Goal: Task Accomplishment & Management: Manage account settings

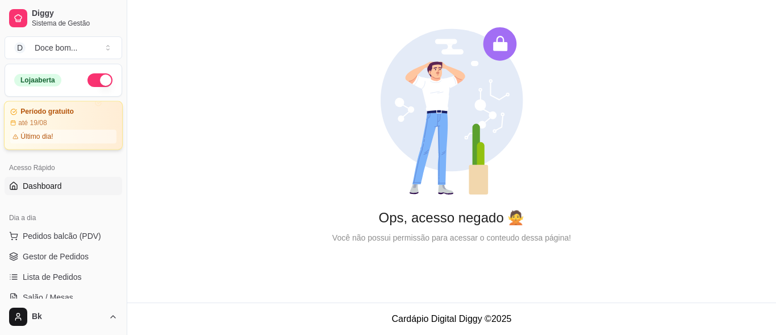
click at [66, 140] on div "Último dia!" at bounding box center [63, 136] width 106 height 14
click at [76, 262] on link "Gestor de Pedidos" at bounding box center [64, 256] width 118 height 18
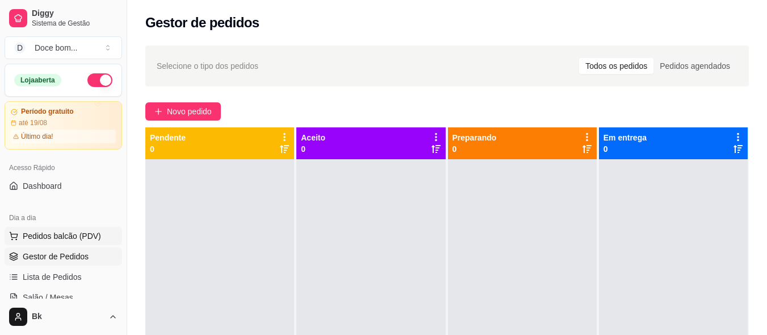
click at [95, 233] on span "Pedidos balcão (PDV)" at bounding box center [62, 235] width 78 height 11
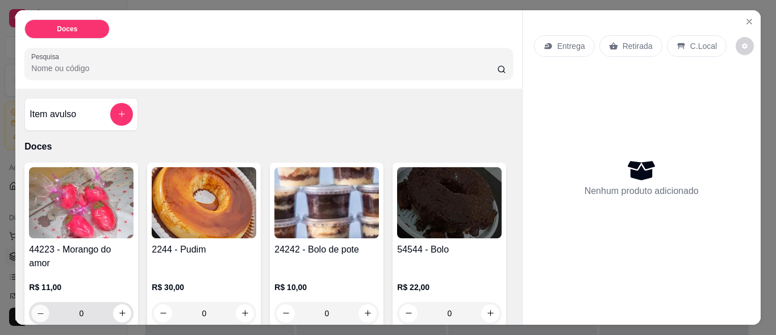
click at [42, 313] on button "decrease-product-quantity" at bounding box center [41, 313] width 18 height 18
click at [37, 310] on icon "decrease-product-quantity" at bounding box center [40, 312] width 9 height 9
click at [119, 310] on icon "increase-product-quantity" at bounding box center [122, 313] width 6 height 6
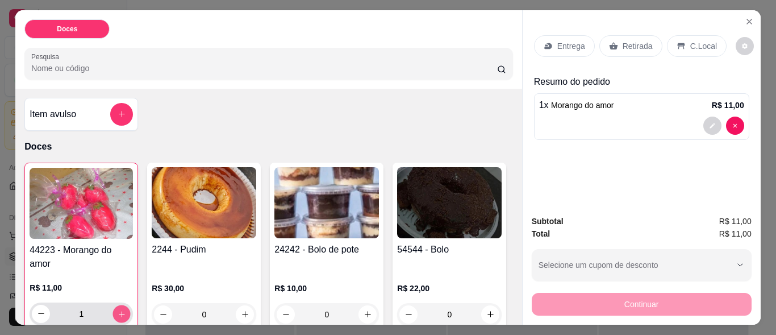
click at [124, 308] on button "increase-product-quantity" at bounding box center [122, 313] width 18 height 18
click at [119, 309] on icon "increase-product-quantity" at bounding box center [122, 313] width 9 height 9
type input "3"
click at [626, 41] on p "Retirada" at bounding box center [637, 45] width 30 height 11
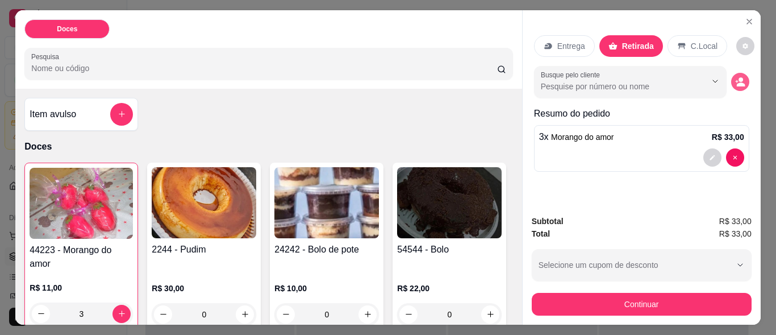
click at [738, 77] on icon "decrease-product-quantity" at bounding box center [740, 82] width 10 height 10
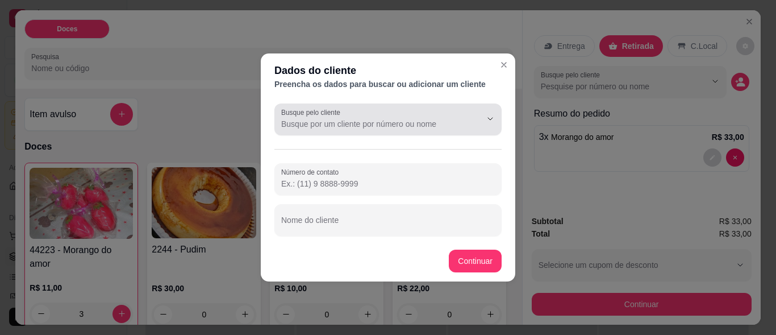
click at [331, 116] on label "Busque pelo cliente" at bounding box center [312, 112] width 63 height 10
click at [331, 118] on input "Busque pelo cliente" at bounding box center [372, 123] width 182 height 11
click at [330, 185] on input "Número de contato" at bounding box center [388, 183] width 214 height 11
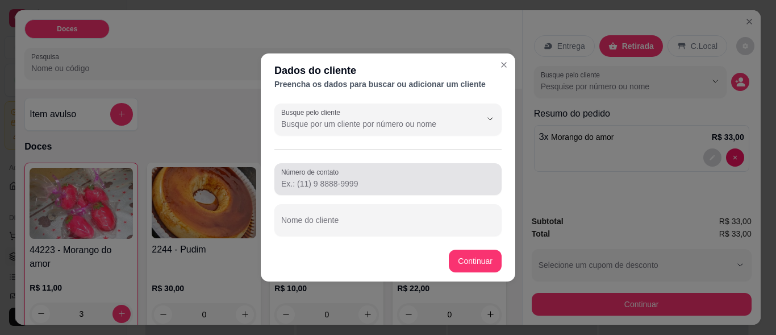
click at [298, 184] on input "Número de contato" at bounding box center [388, 183] width 214 height 11
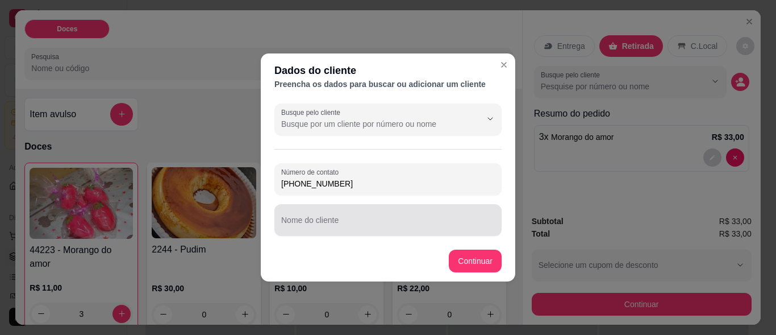
type input "[PHONE_NUMBER]"
click at [322, 224] on input "Nome do cliente" at bounding box center [388, 224] width 214 height 11
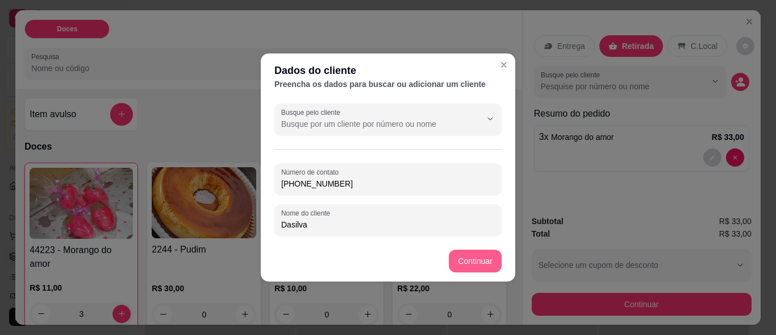
type input "Dasilva"
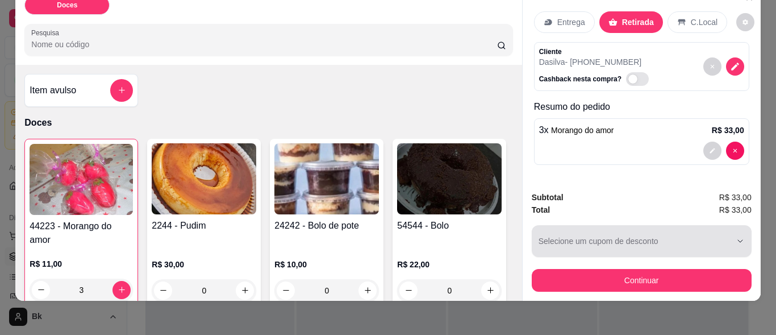
scroll to position [31, 0]
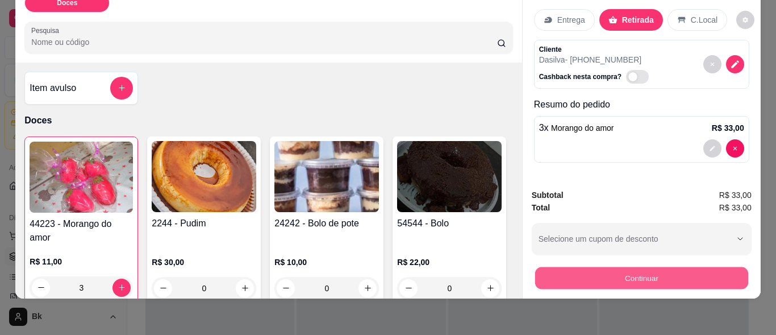
click at [621, 267] on button "Continuar" at bounding box center [640, 278] width 213 height 22
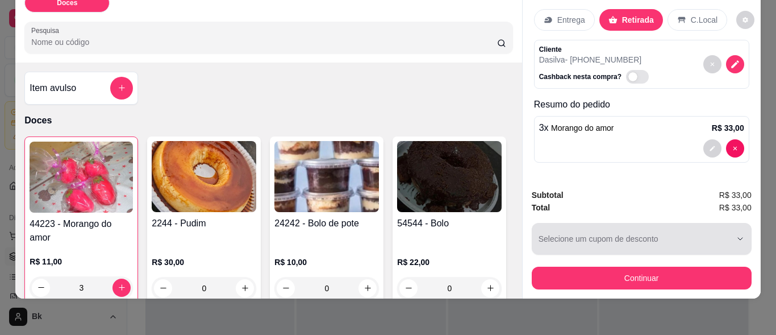
click at [595, 227] on div "button" at bounding box center [634, 238] width 193 height 23
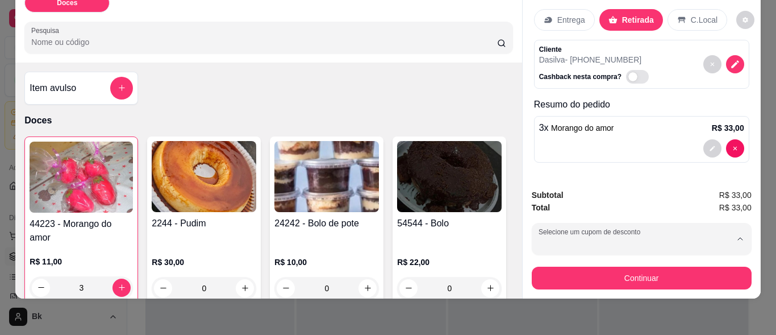
click at [558, 277] on p "R$ 3,00 de desconto na primeira compra" at bounding box center [600, 273] width 121 height 9
type input "687d3e85eb55efc67a00f2e2"
select select "687d3e85eb55efc67a00f2e2"
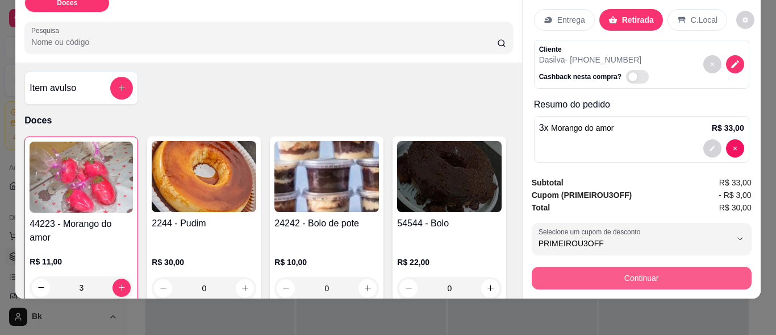
click at [617, 266] on button "Continuar" at bounding box center [642, 277] width 220 height 23
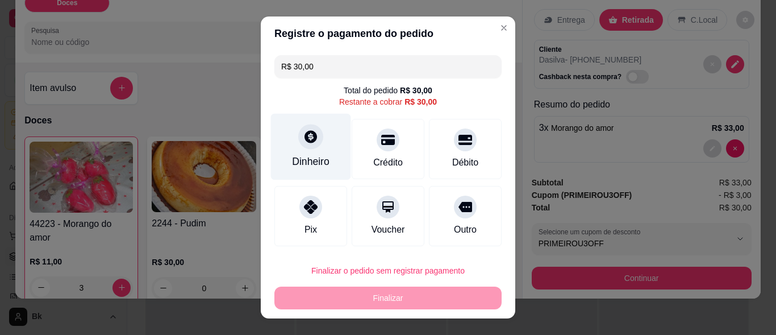
click at [304, 137] on icon at bounding box center [310, 137] width 12 height 12
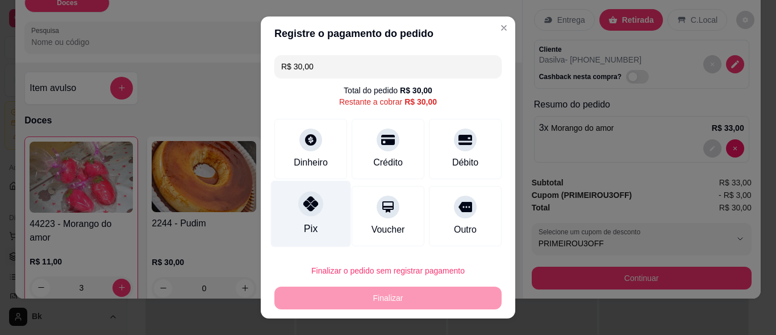
click at [315, 214] on div "Pix" at bounding box center [311, 214] width 80 height 66
type input "R$ 0,00"
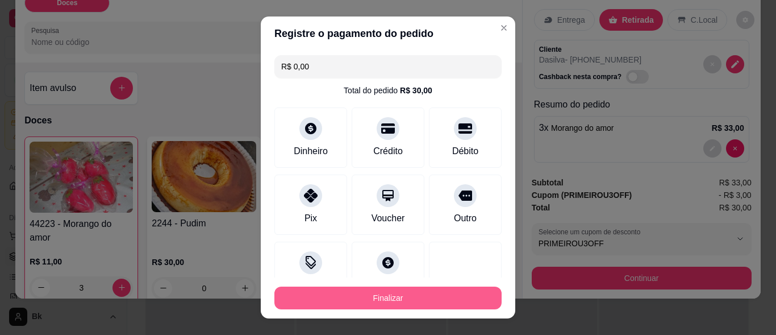
click at [392, 296] on button "Finalizar" at bounding box center [387, 297] width 227 height 23
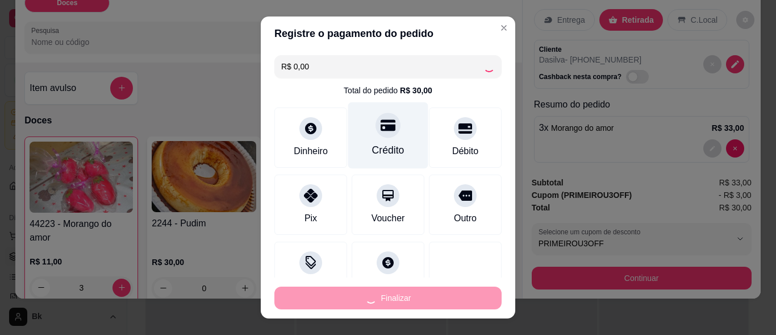
type input "0"
type input "-R$ 30,00"
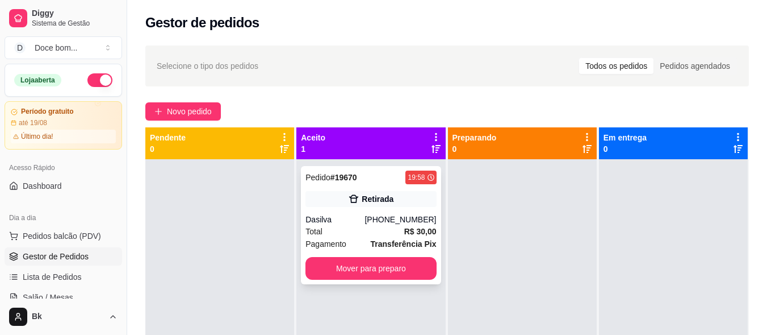
click at [374, 200] on div "Retirada" at bounding box center [378, 198] width 32 height 11
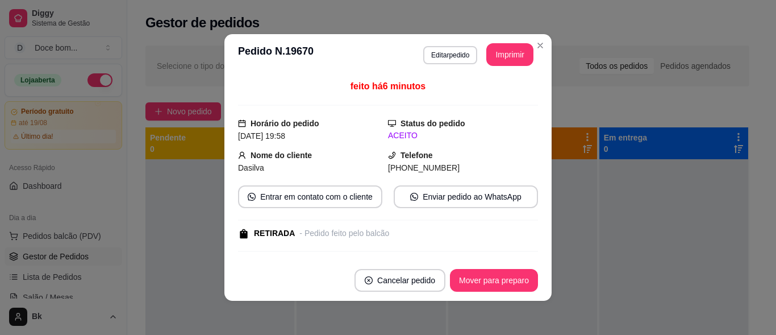
click at [383, 232] on div "- Pedido feito pelo balcão" at bounding box center [344, 233] width 90 height 12
click at [259, 161] on div "Dasilva" at bounding box center [313, 167] width 150 height 12
click at [278, 124] on strong "Horário do pedido" at bounding box center [284, 123] width 69 height 9
click at [392, 94] on div "feito há 6 minutos" at bounding box center [388, 93] width 300 height 26
click at [503, 270] on button "Mover para preparo" at bounding box center [493, 280] width 85 height 22
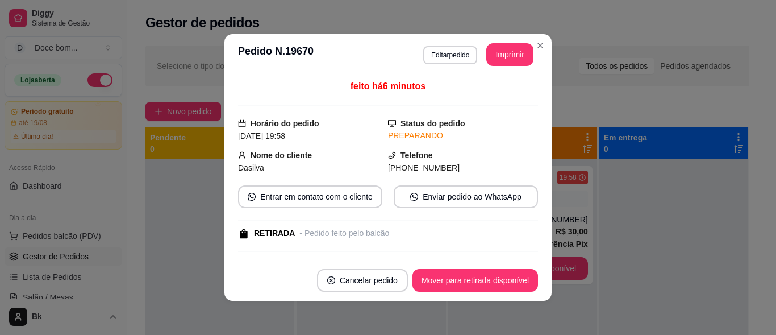
click at [353, 284] on button "Cancelar pedido" at bounding box center [362, 280] width 91 height 23
click at [356, 281] on button "Cancelar pedido" at bounding box center [362, 280] width 88 height 22
click at [367, 279] on button "Cancelar pedido" at bounding box center [362, 280] width 91 height 23
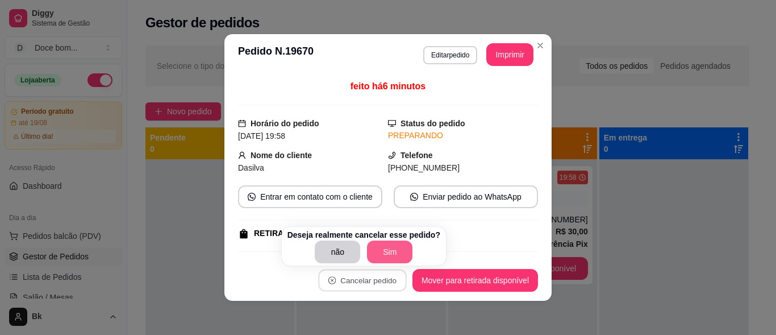
click at [391, 260] on button "Sim" at bounding box center [389, 251] width 45 height 23
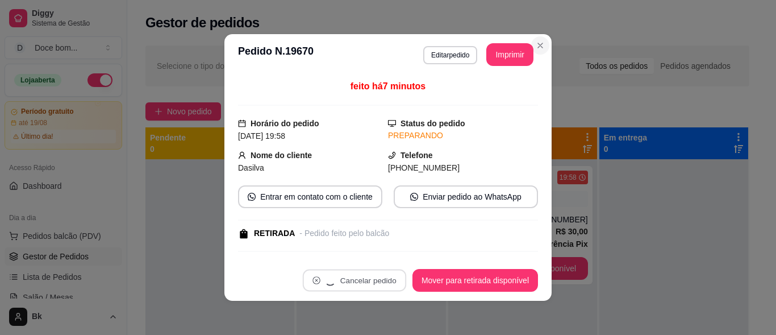
click at [536, 44] on icon "Close" at bounding box center [540, 45] width 9 height 9
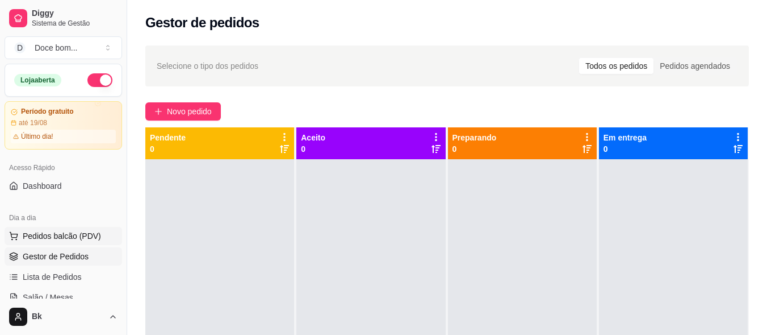
click at [60, 239] on span "Pedidos balcão (PDV)" at bounding box center [62, 235] width 78 height 11
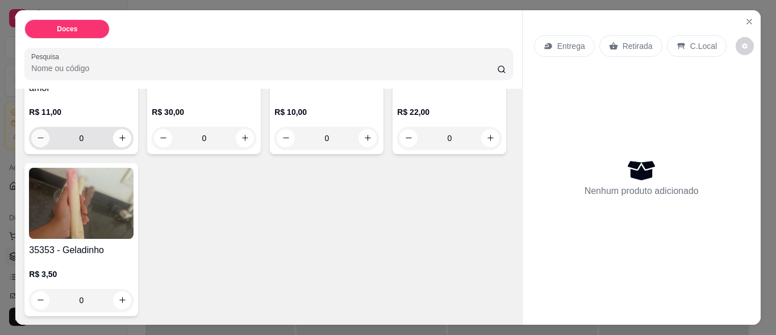
click at [36, 140] on button "decrease-product-quantity" at bounding box center [40, 138] width 18 height 18
click at [118, 137] on icon "increase-product-quantity" at bounding box center [122, 137] width 9 height 9
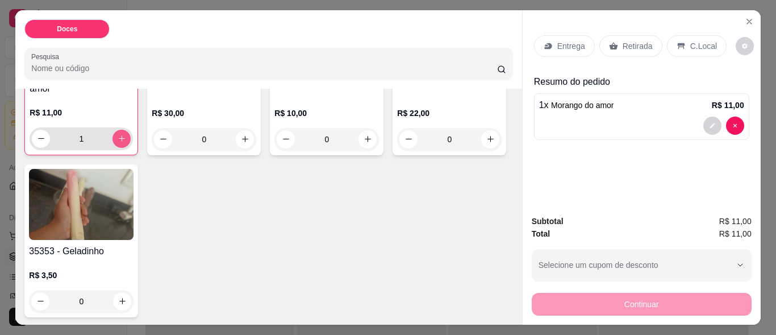
scroll to position [175, 0]
click at [113, 137] on button "increase-product-quantity" at bounding box center [122, 138] width 18 height 18
type input "3"
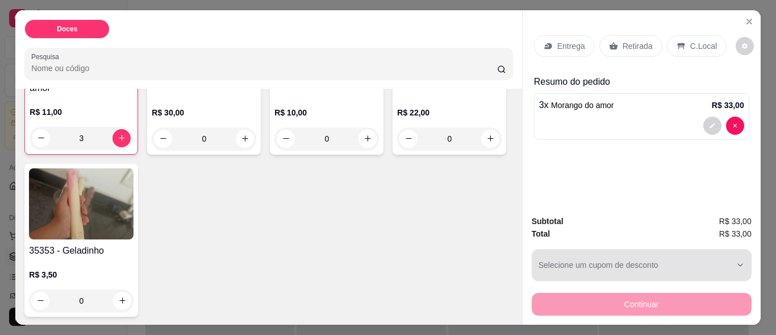
click at [726, 258] on div "button" at bounding box center [634, 264] width 193 height 23
click at [735, 260] on icon "button" at bounding box center [739, 264] width 9 height 9
click at [737, 262] on icon "button" at bounding box center [739, 264] width 9 height 9
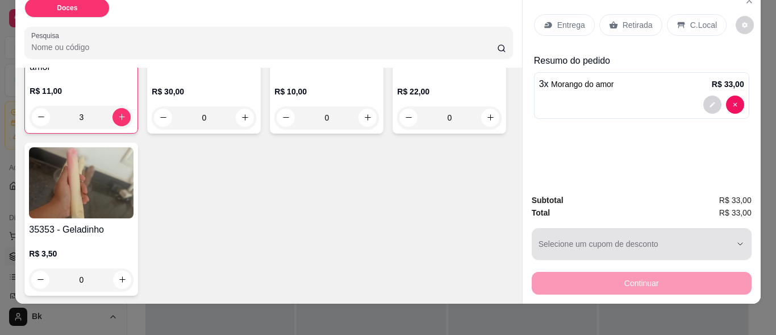
scroll to position [31, 0]
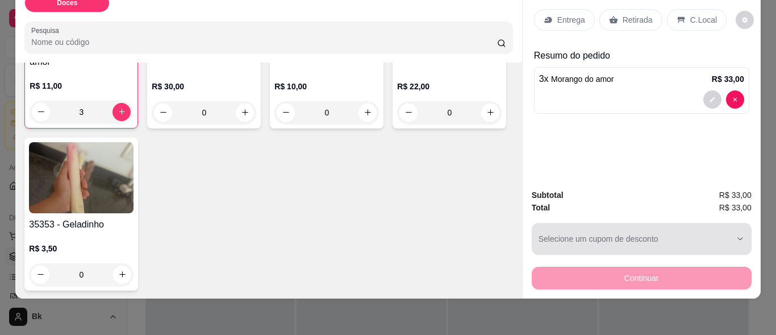
click at [730, 228] on button "Selecione um cupom de desconto" at bounding box center [642, 239] width 220 height 32
click at [735, 234] on icon "button" at bounding box center [739, 238] width 9 height 9
click at [736, 234] on icon "button" at bounding box center [739, 238] width 9 height 9
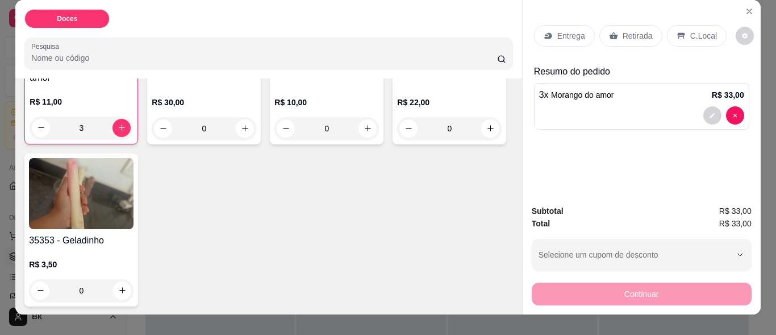
scroll to position [0, 0]
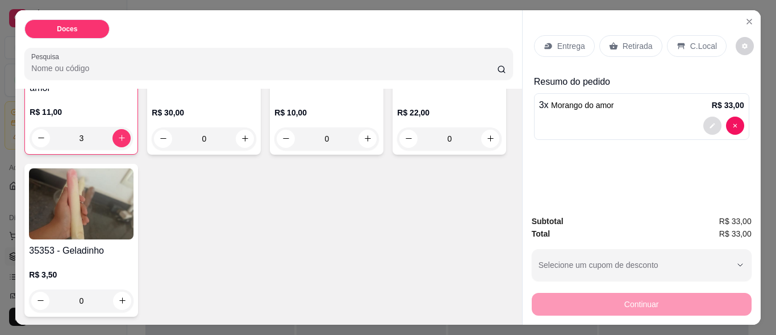
click at [711, 116] on button "decrease-product-quantity" at bounding box center [712, 125] width 18 height 18
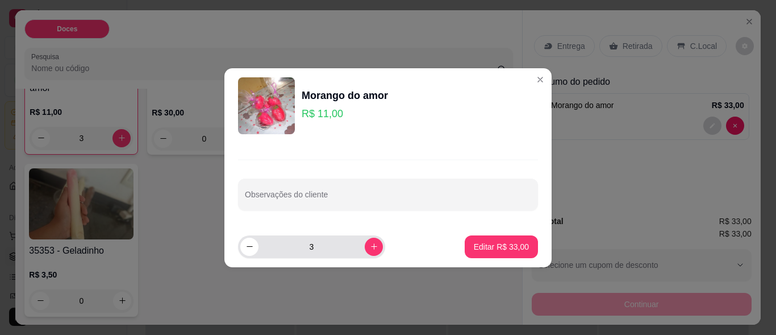
click at [307, 250] on input "3" at bounding box center [311, 246] width 106 height 23
click at [306, 219] on div "Observações do cliente" at bounding box center [387, 184] width 327 height 83
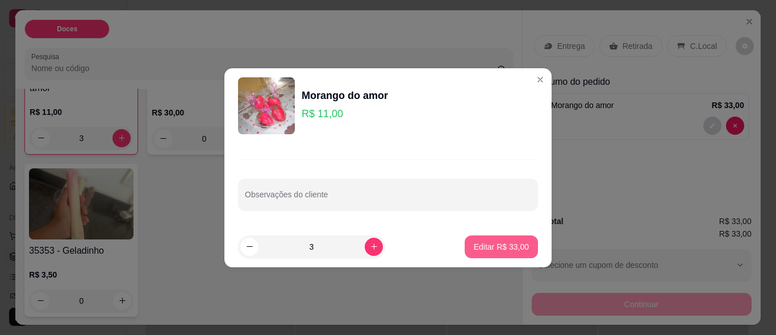
click at [486, 250] on p "Editar R$ 33,00" at bounding box center [501, 246] width 55 height 11
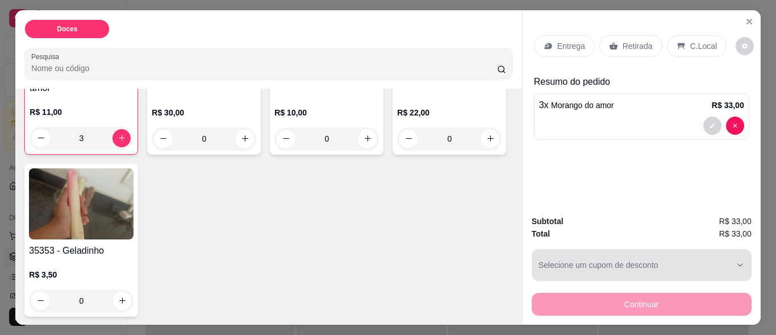
click at [629, 262] on div "button" at bounding box center [634, 264] width 193 height 23
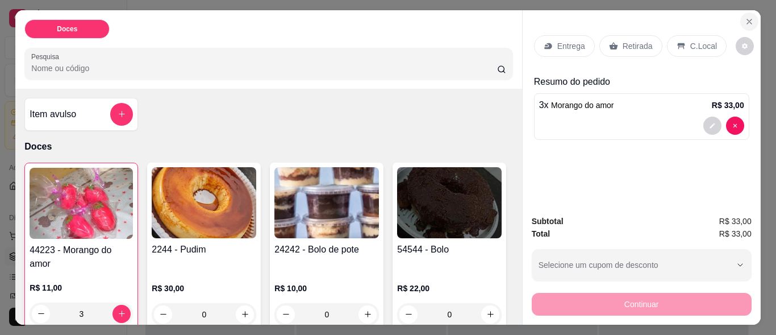
click at [750, 15] on button "Close" at bounding box center [749, 21] width 18 height 18
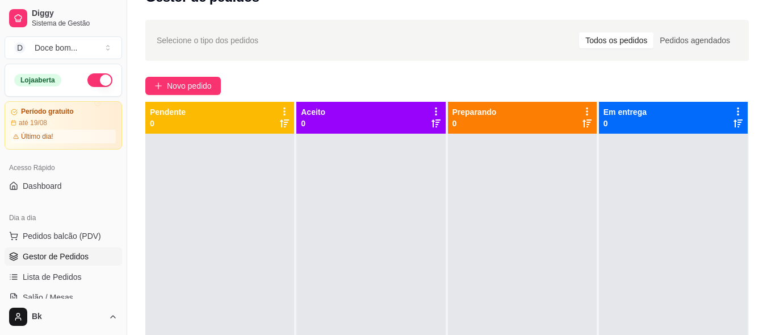
scroll to position [37, 0]
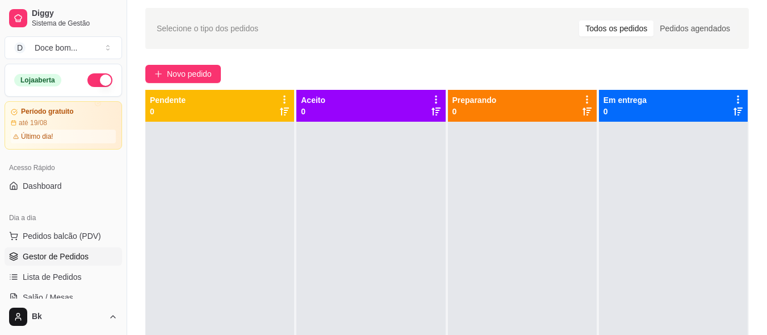
drag, startPoint x: 128, startPoint y: 105, endPoint x: 124, endPoint y: 113, distance: 8.9
click at [126, 114] on button "Toggle Sidebar" at bounding box center [126, 167] width 9 height 335
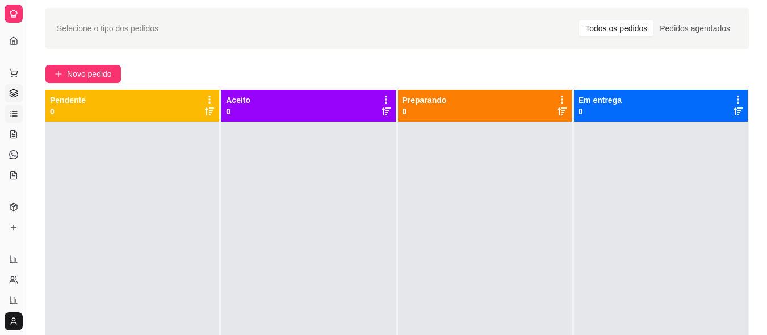
click at [9, 116] on link "Lista de Pedidos" at bounding box center [14, 113] width 18 height 18
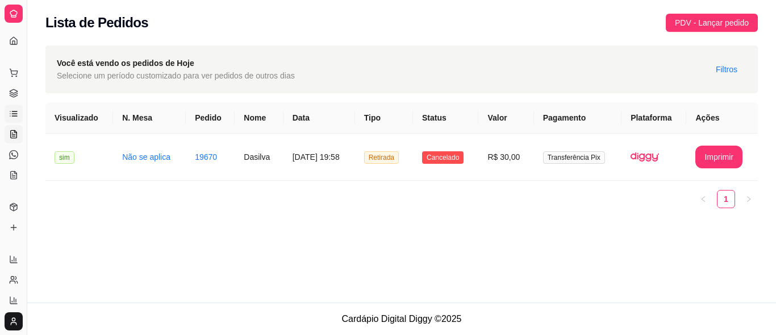
click at [15, 132] on icon at bounding box center [15, 131] width 2 height 2
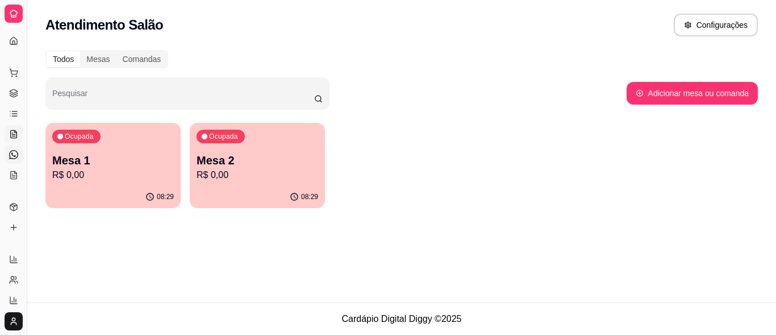
click at [8, 160] on link "Diggy Bot novo" at bounding box center [14, 154] width 18 height 18
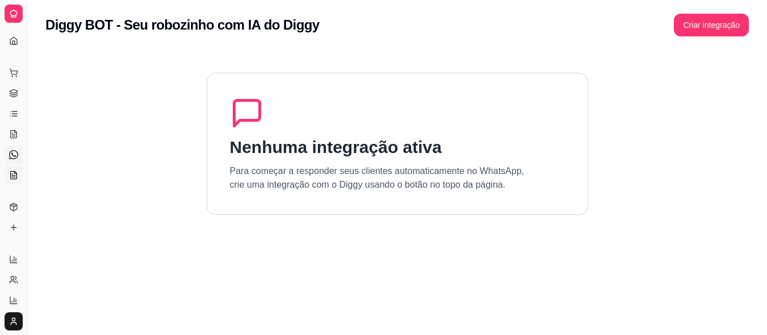
click at [15, 177] on icon at bounding box center [13, 177] width 3 height 0
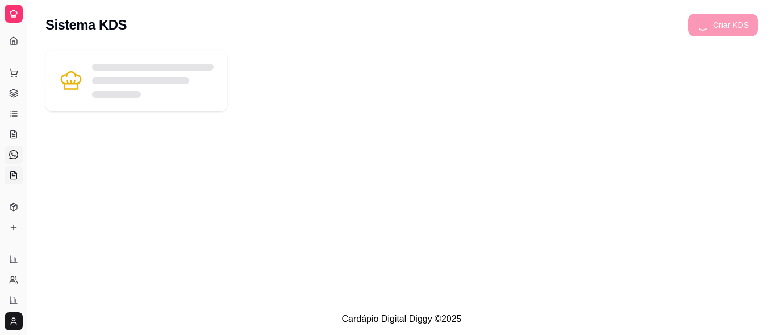
click at [14, 153] on icon at bounding box center [13, 154] width 9 height 9
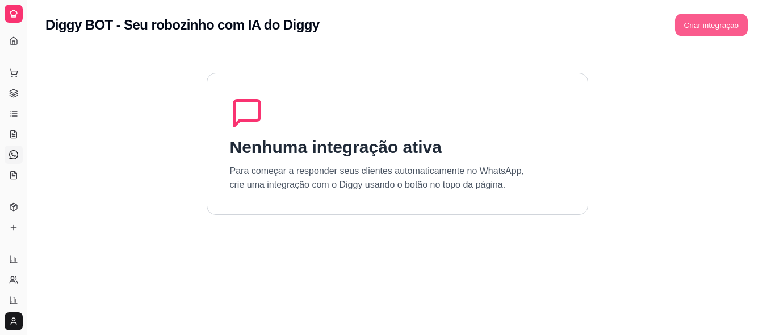
click at [728, 23] on button "Criar integração" at bounding box center [711, 25] width 73 height 22
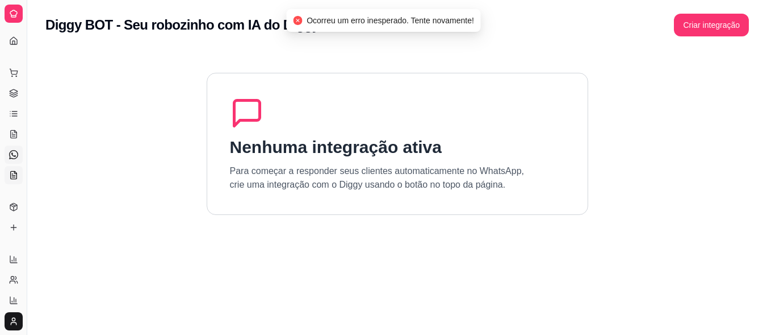
click at [19, 174] on link "KDS" at bounding box center [14, 175] width 18 height 18
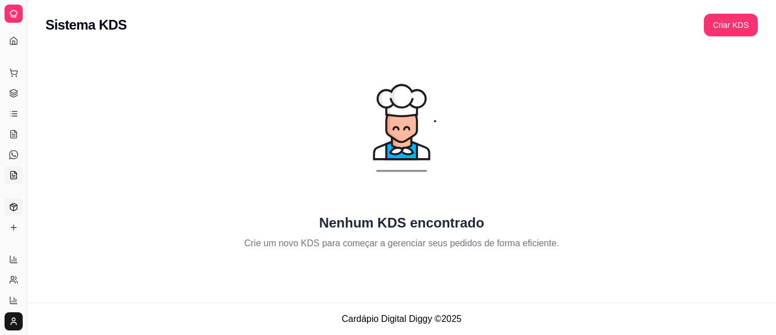
click at [16, 207] on icon at bounding box center [13, 206] width 9 height 9
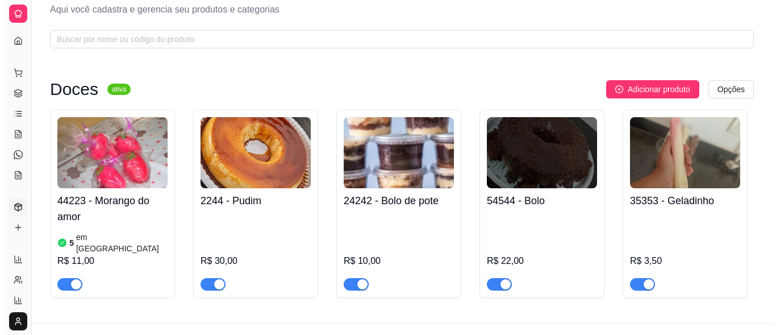
scroll to position [43, 0]
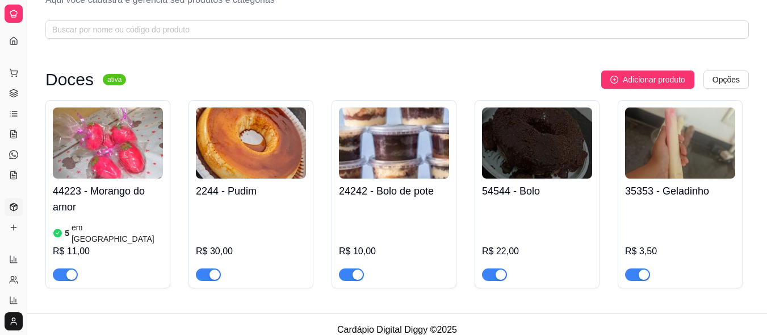
click at [103, 214] on h4 "44223 - Morango do amor" at bounding box center [108, 199] width 110 height 32
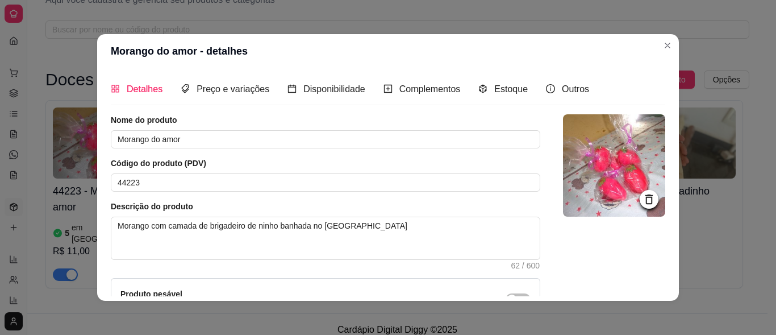
click at [98, 243] on div "Detalhes Preço e variações Disponibilidade Complementos Estoque Outros Nome do …" at bounding box center [388, 184] width 582 height 232
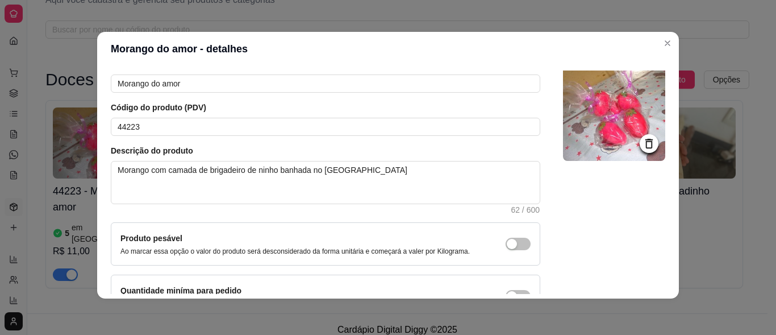
scroll to position [0, 0]
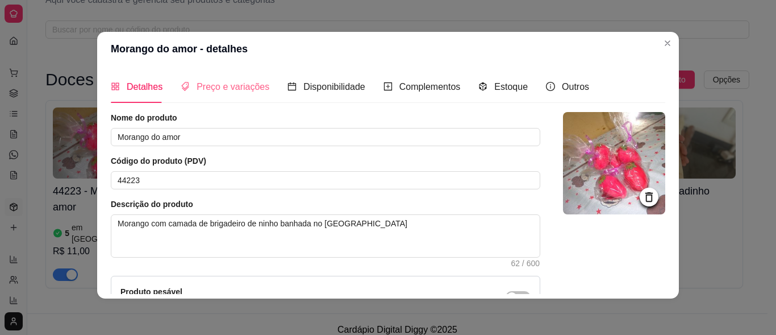
drag, startPoint x: 287, startPoint y: 112, endPoint x: 260, endPoint y: 99, distance: 30.5
click at [286, 111] on div "Detalhes Preço e variações Disponibilidade Complementos Estoque Outros Nome do …" at bounding box center [388, 181] width 554 height 223
click at [239, 85] on span "Preço e variações" at bounding box center [233, 87] width 73 height 10
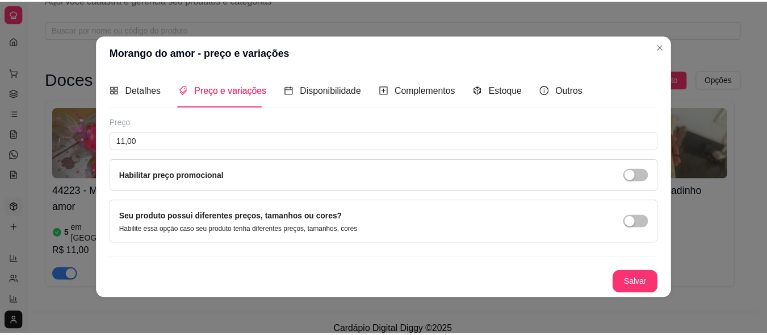
scroll to position [1, 0]
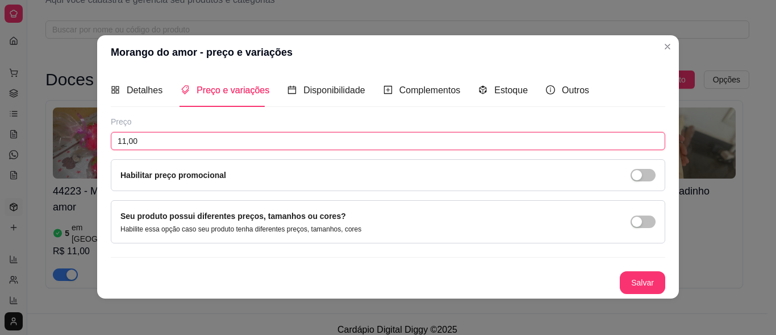
click at [204, 139] on input "11,00" at bounding box center [388, 141] width 554 height 18
type input "10,00"
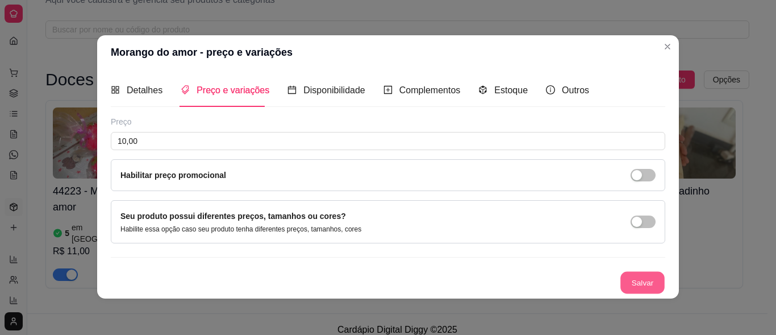
click at [636, 278] on button "Salvar" at bounding box center [642, 282] width 44 height 22
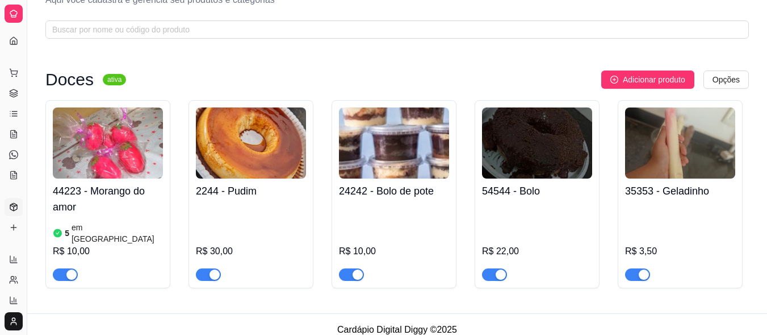
click at [14, 45] on div "Dia a dia" at bounding box center [14, 54] width 18 height 18
click at [5, 41] on link "Dashboard" at bounding box center [14, 41] width 18 height 18
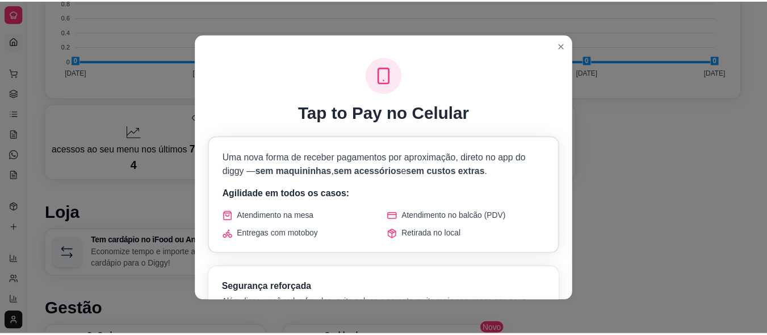
scroll to position [394, 0]
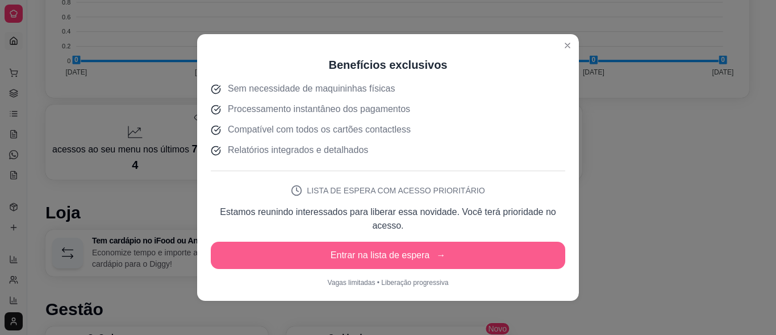
click at [408, 255] on button "Entrar na lista de espera →" at bounding box center [388, 254] width 354 height 27
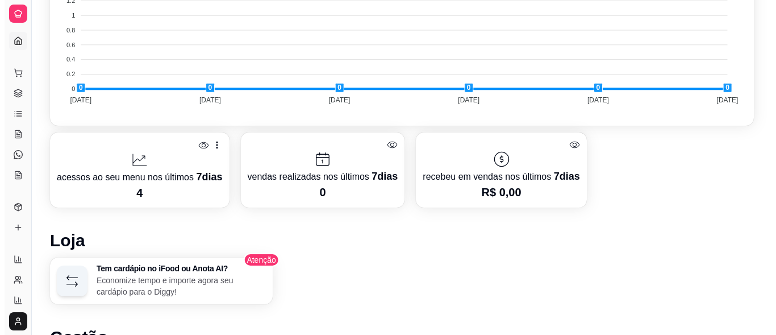
scroll to position [0, 0]
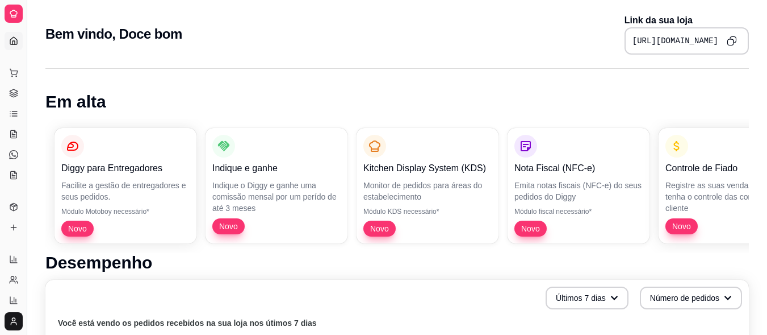
click at [22, 43] on link "Dashboard" at bounding box center [14, 41] width 18 height 18
click at [10, 260] on icon at bounding box center [13, 258] width 9 height 9
select select "ALL"
select select "0"
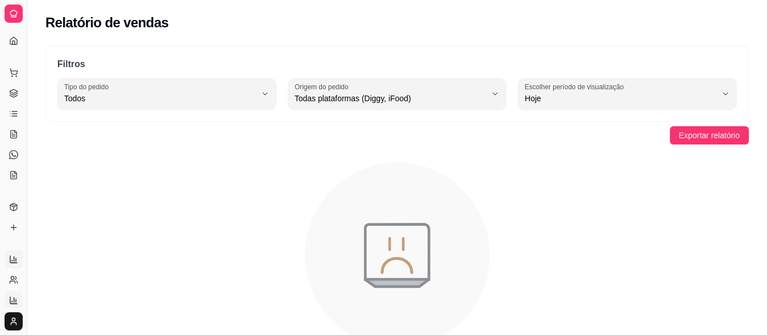
click at [20, 299] on link "Relatório de mesas" at bounding box center [14, 300] width 18 height 18
select select "TOTAL_OF_ORDERS"
select select "7"
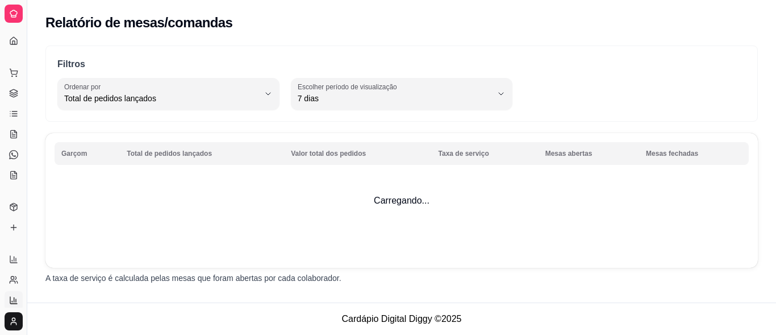
click at [11, 300] on icon at bounding box center [13, 299] width 9 height 9
click at [19, 91] on link "Gestor de Pedidos" at bounding box center [14, 93] width 18 height 18
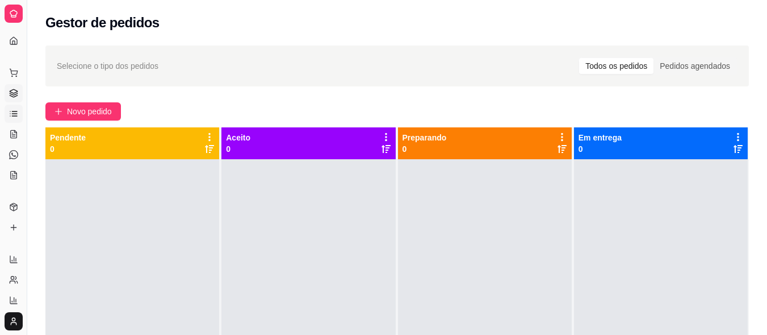
click at [18, 113] on icon at bounding box center [13, 113] width 9 height 9
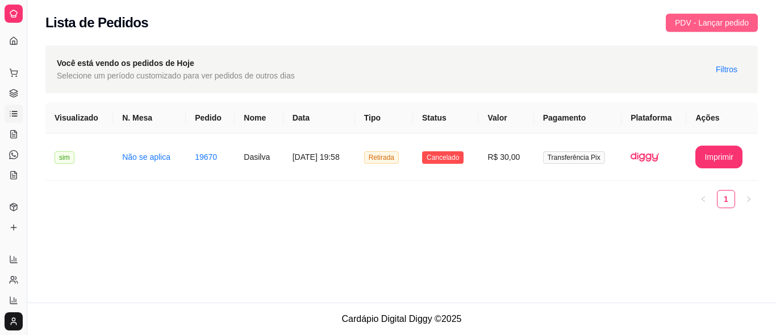
click at [717, 16] on span "PDV - Lançar pedido" at bounding box center [712, 22] width 74 height 12
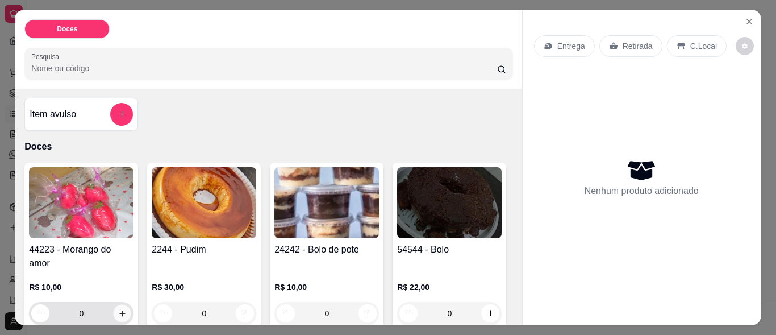
click at [118, 308] on icon "increase-product-quantity" at bounding box center [122, 312] width 9 height 9
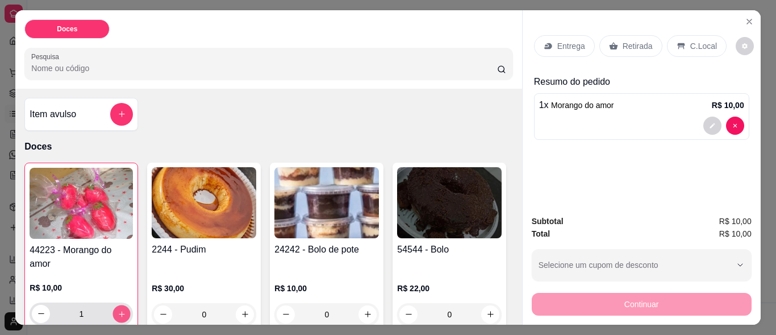
click at [113, 308] on button "increase-product-quantity" at bounding box center [122, 313] width 18 height 18
click at [115, 313] on button "increase-product-quantity" at bounding box center [121, 313] width 18 height 18
type input "3"
click at [636, 46] on p "Retirada" at bounding box center [637, 45] width 30 height 11
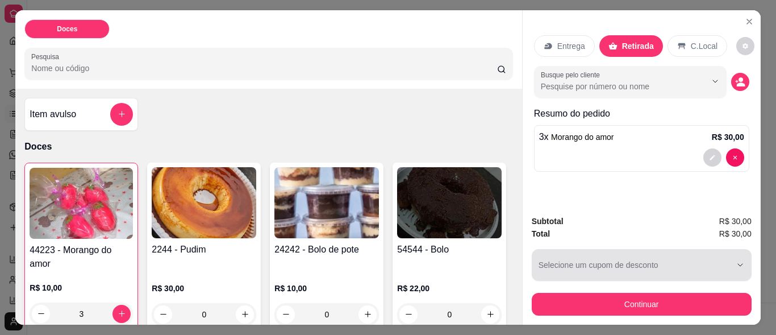
click at [648, 255] on div "button" at bounding box center [634, 264] width 193 height 23
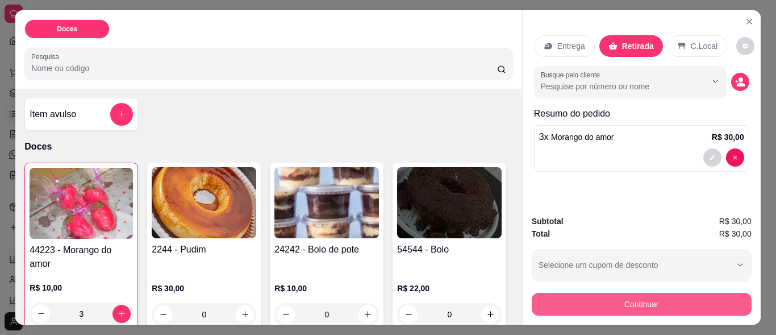
click at [654, 292] on button "Continuar" at bounding box center [642, 303] width 220 height 23
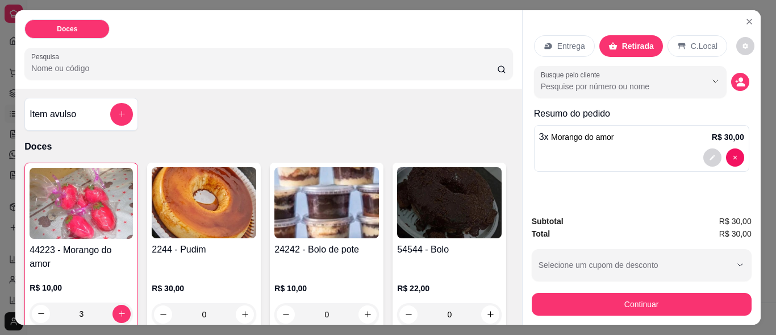
scroll to position [176, 0]
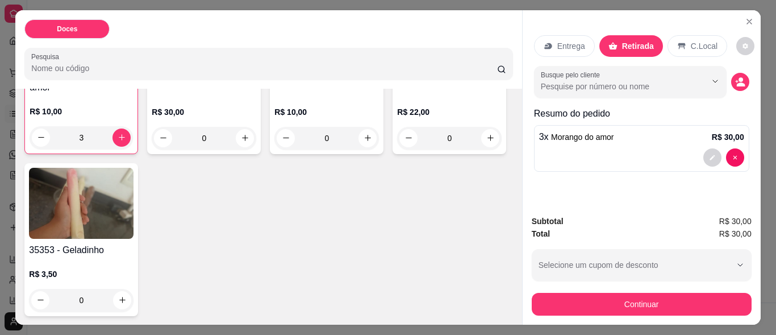
click at [641, 94] on div "Entrega Retirada C.Local Busque pelo cliente Resumo do pedido 3 x Morango do am…" at bounding box center [641, 101] width 215 height 150
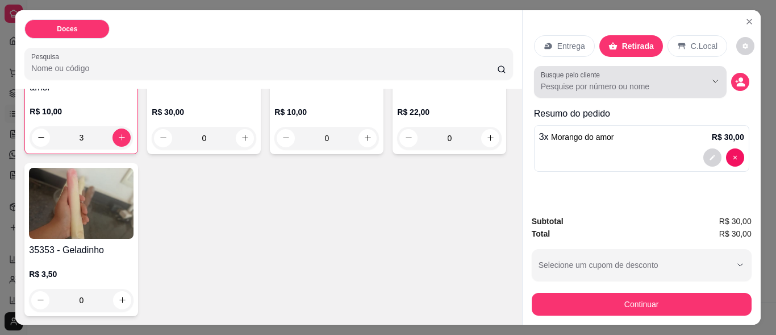
click at [621, 83] on input "Busque pelo cliente" at bounding box center [614, 86] width 147 height 11
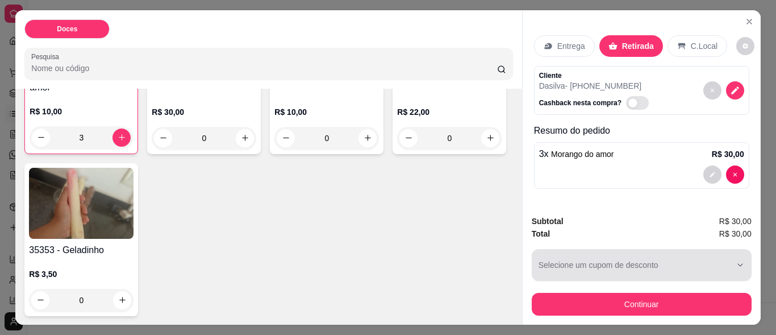
click at [624, 267] on div "button" at bounding box center [634, 264] width 193 height 23
click at [735, 260] on icon "button" at bounding box center [739, 264] width 9 height 9
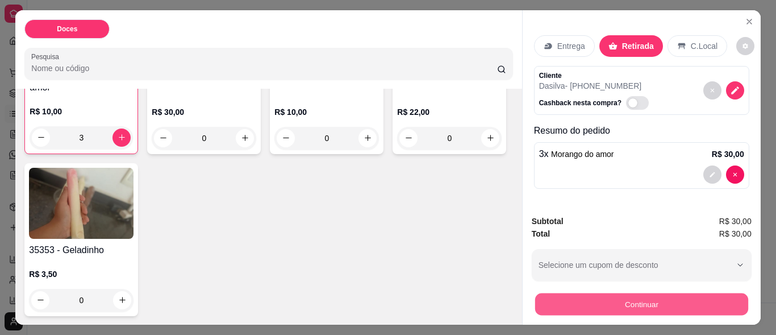
click at [667, 299] on button "Continuar" at bounding box center [640, 304] width 213 height 22
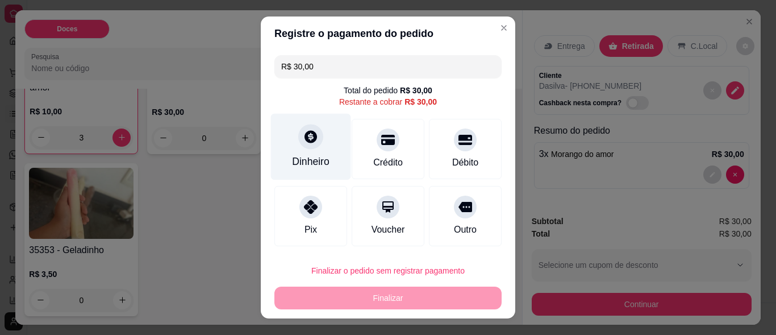
click at [308, 149] on div "Dinheiro" at bounding box center [311, 147] width 80 height 66
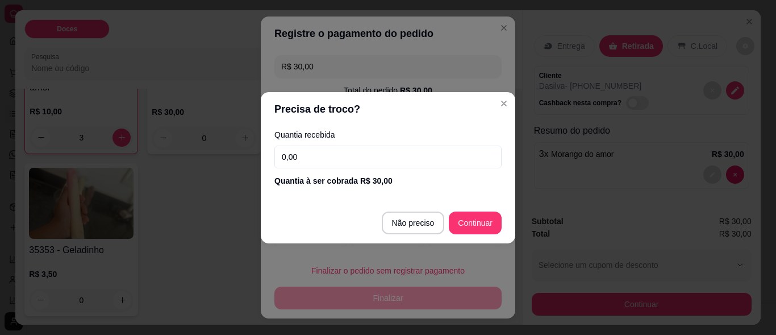
click at [309, 154] on input "0,00" at bounding box center [387, 156] width 227 height 23
type input "30,00"
type input "R$ 0,00"
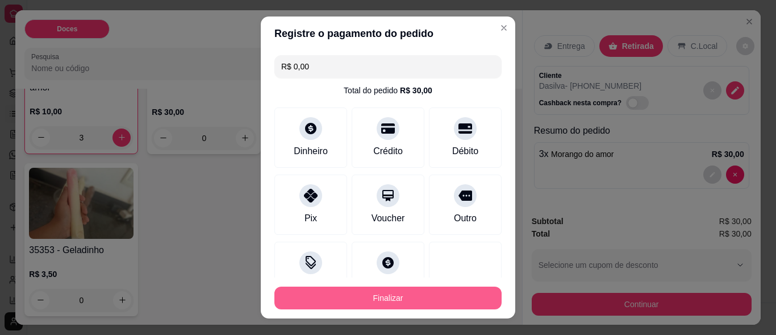
click at [415, 294] on button "Finalizar" at bounding box center [387, 297] width 227 height 23
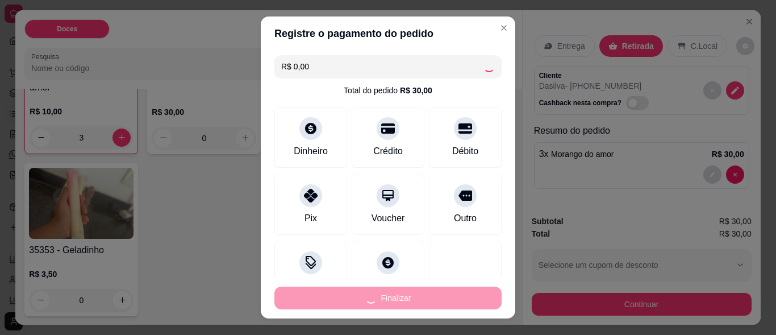
type input "0"
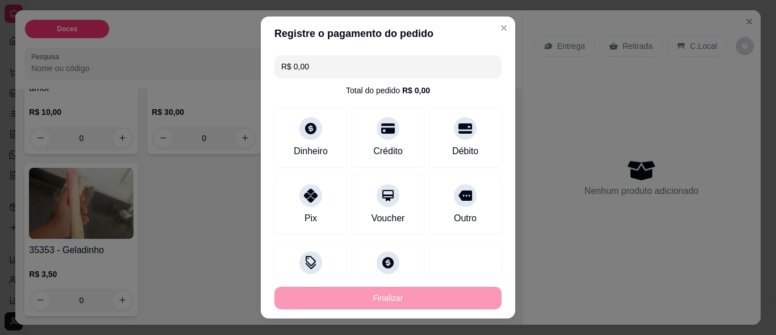
type input "-R$ 30,00"
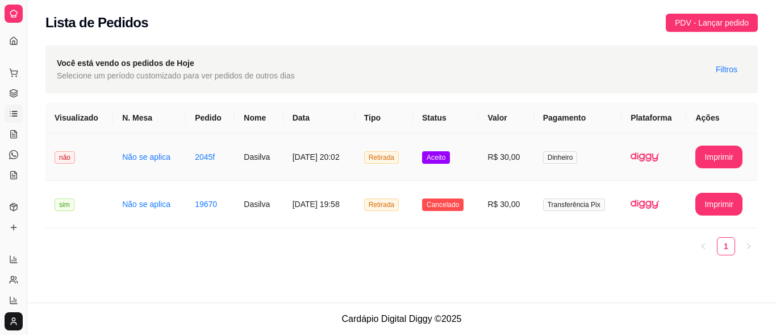
click at [441, 158] on span "Aceito" at bounding box center [436, 157] width 28 height 12
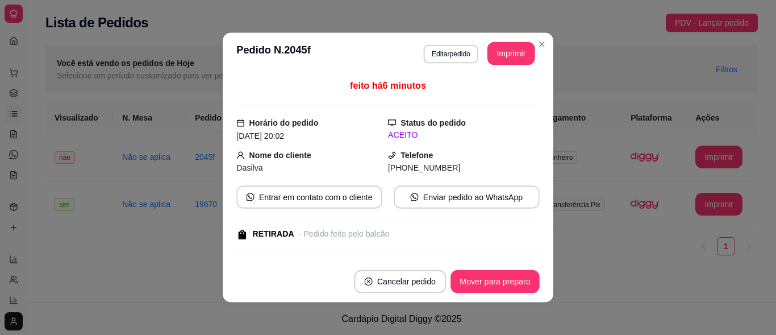
click at [465, 155] on div "Telefone [PHONE_NUMBER]" at bounding box center [464, 161] width 152 height 25
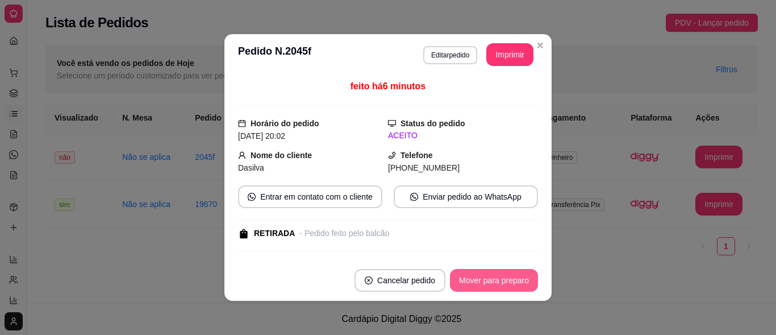
click at [497, 283] on button "Mover para preparo" at bounding box center [494, 280] width 88 height 23
click at [496, 281] on button "Mover para retirada disponível" at bounding box center [475, 280] width 122 height 22
click at [490, 278] on button "Mover para finalizado" at bounding box center [490, 280] width 91 height 22
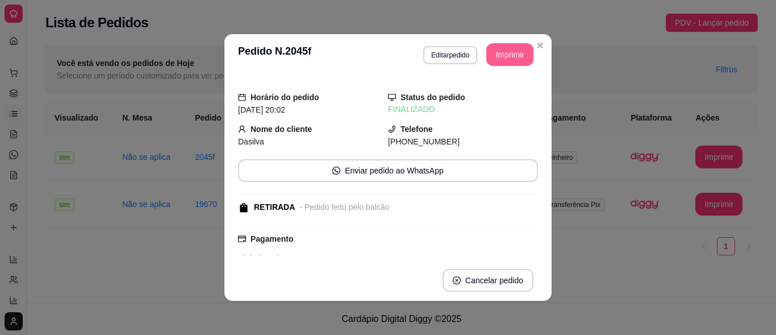
click at [503, 58] on button "Imprimir" at bounding box center [509, 54] width 47 height 23
click at [356, 174] on button "Enviar pedido ao WhatsApp" at bounding box center [388, 171] width 291 height 22
click at [410, 177] on button "Enviar pedido ao WhatsApp" at bounding box center [388, 171] width 291 height 22
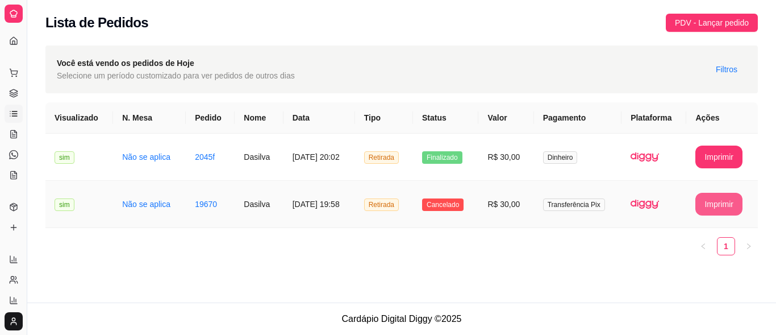
click at [724, 199] on button "Imprimir" at bounding box center [718, 204] width 47 height 23
click at [707, 212] on button "Imprimir" at bounding box center [718, 204] width 47 height 23
